Goal: Check status

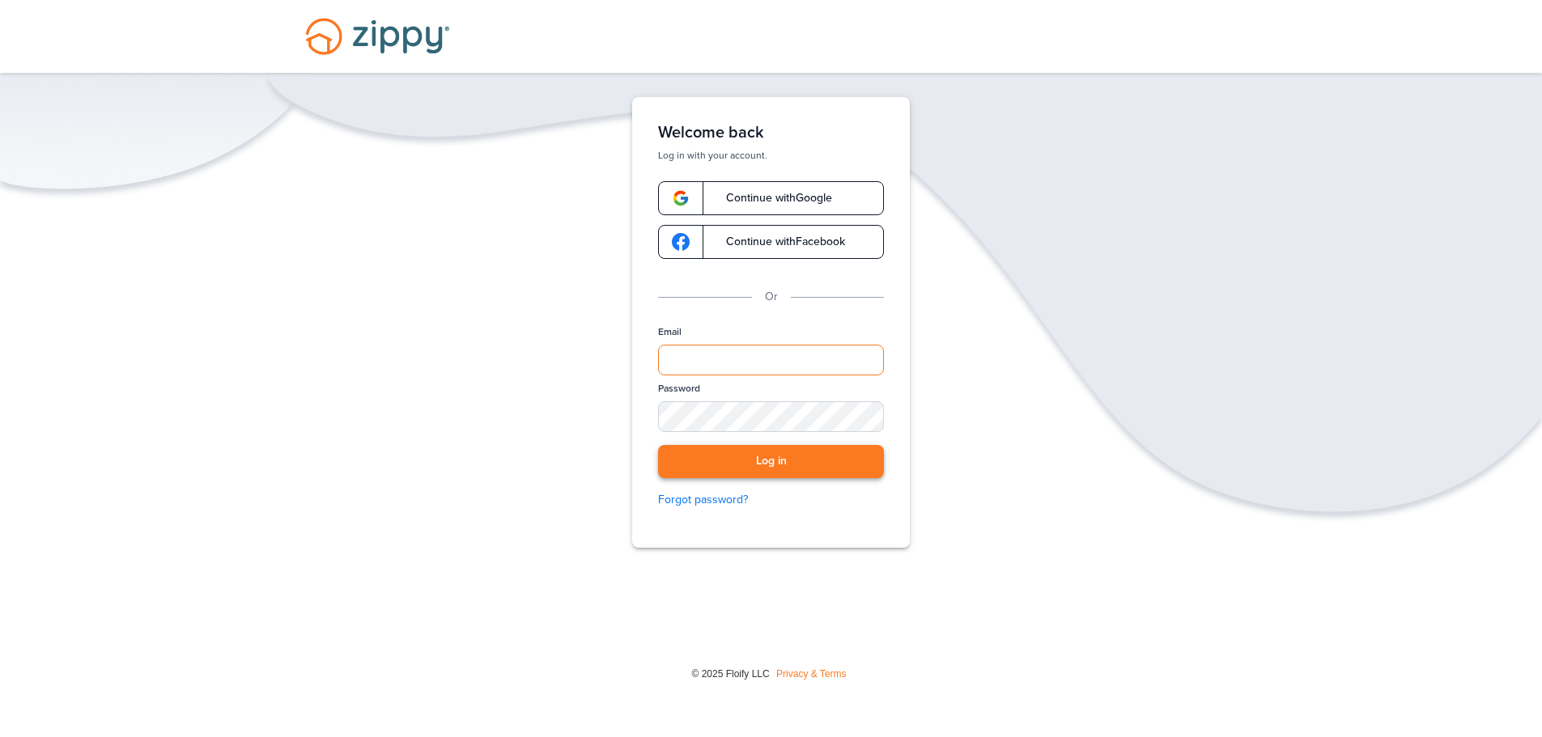
type input "**********"
click at [770, 459] on button "Log in" at bounding box center [771, 461] width 226 height 33
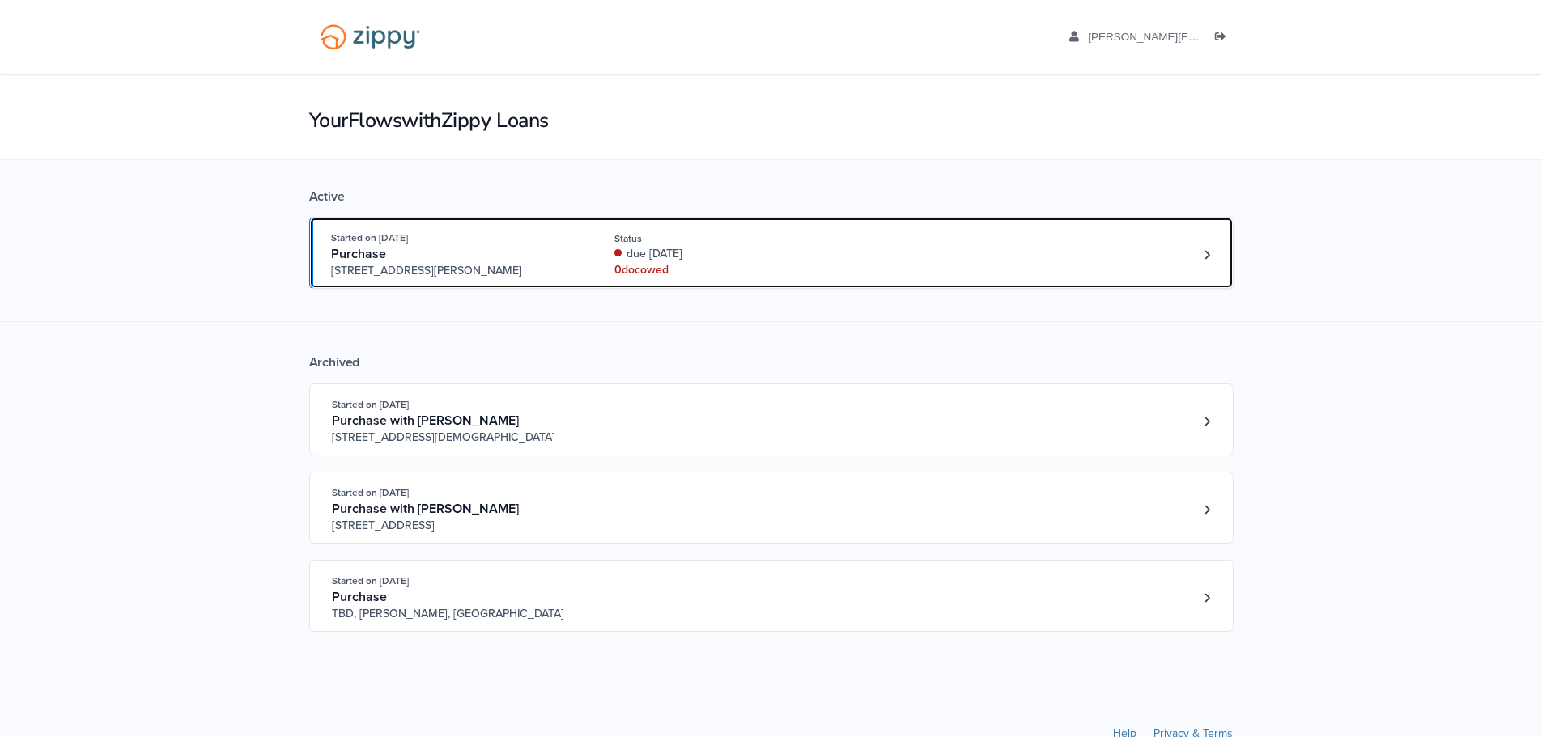
click at [895, 243] on div "Started on [DATE] Purchase [STREET_ADDRESS][PERSON_NAME] Status due [DATE] 0 do…" at bounding box center [763, 254] width 864 height 49
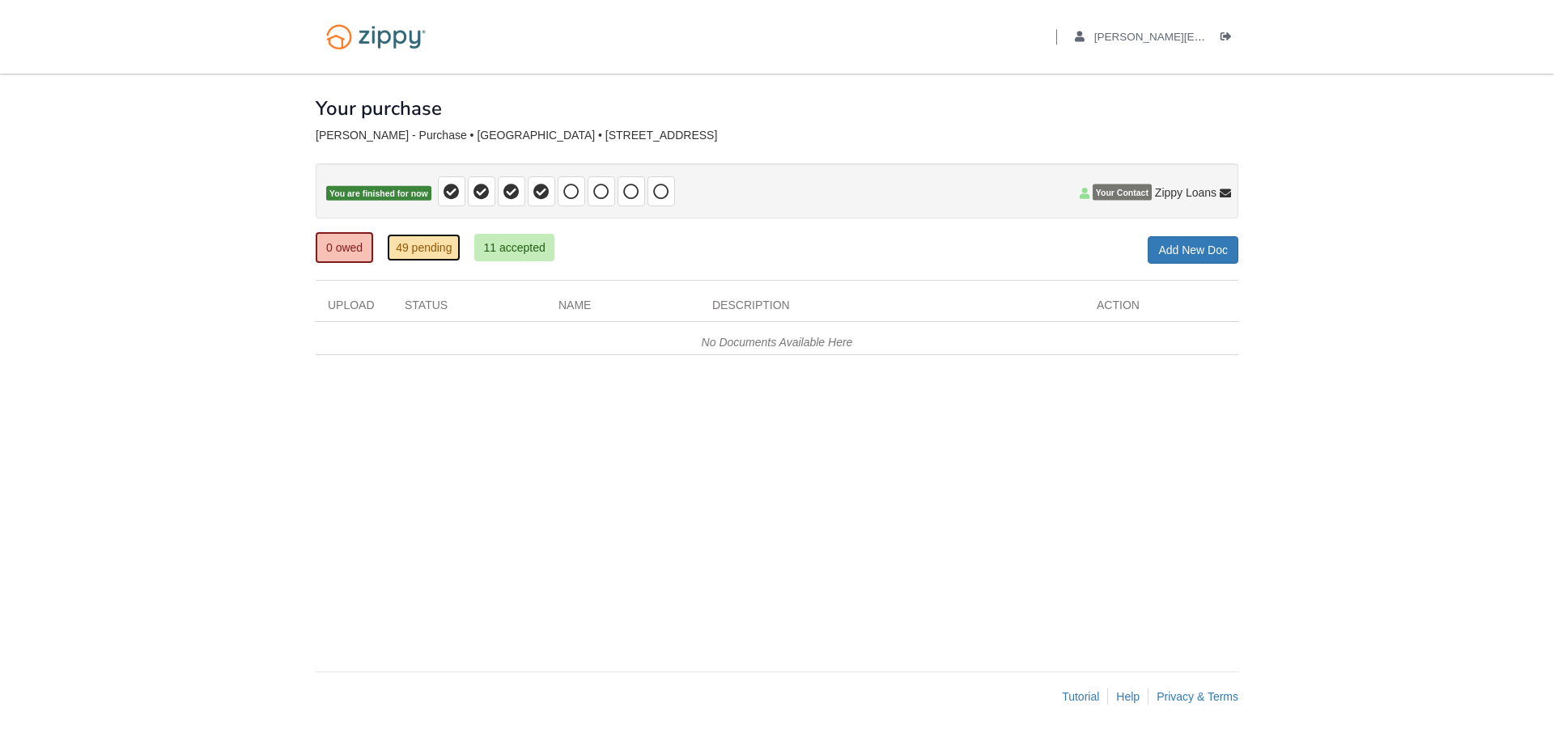
click at [418, 253] on link "49 pending" at bounding box center [424, 248] width 74 height 28
